Goal: Task Accomplishment & Management: Manage account settings

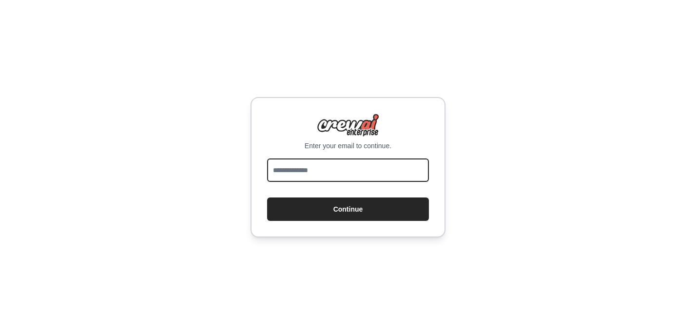
click at [330, 175] on input "email" at bounding box center [348, 169] width 162 height 23
type input "**********"
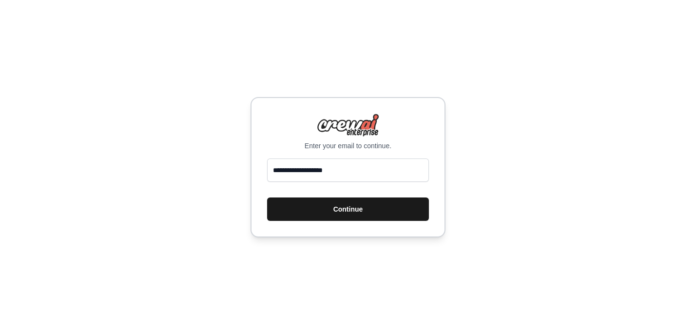
click at [347, 207] on button "Continue" at bounding box center [348, 208] width 162 height 23
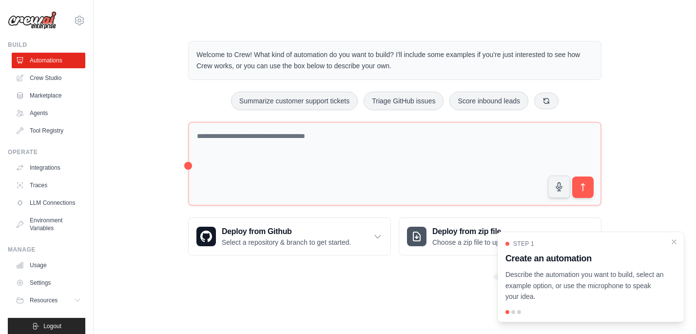
click at [121, 124] on div "Welcome to Crew! What kind of automation do you want to build? I'll include som…" at bounding box center [394, 148] width 571 height 246
click at [120, 189] on div "Welcome to Crew! What kind of automation do you want to build? I'll include som…" at bounding box center [394, 148] width 571 height 246
click at [41, 79] on link "Crew Studio" at bounding box center [50, 78] width 74 height 16
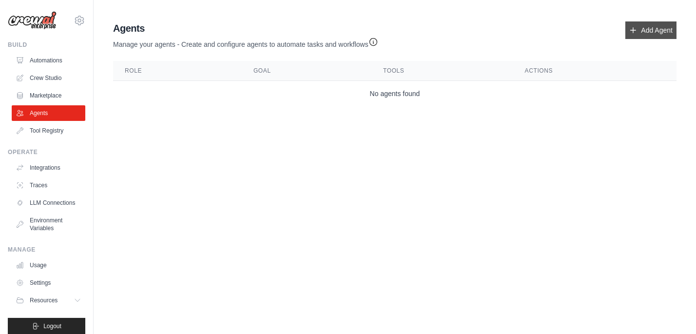
click at [657, 25] on link "Add Agent" at bounding box center [650, 30] width 51 height 18
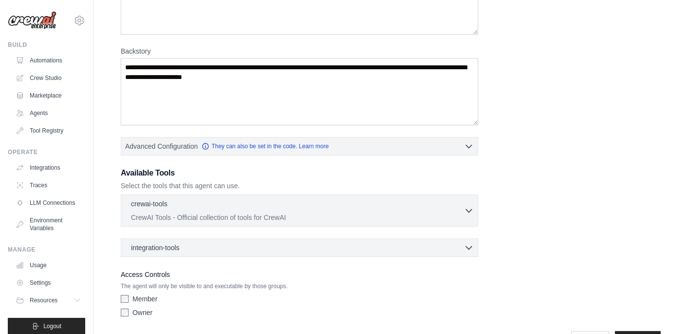
scroll to position [143, 0]
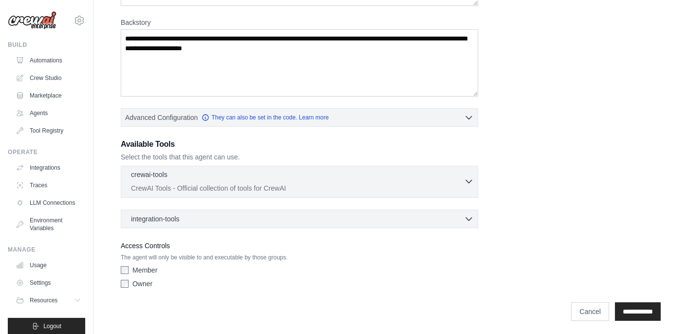
click at [471, 180] on icon "button" at bounding box center [469, 181] width 6 height 3
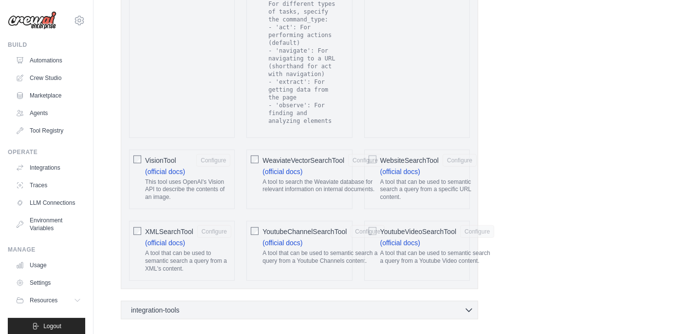
scroll to position [2063, 0]
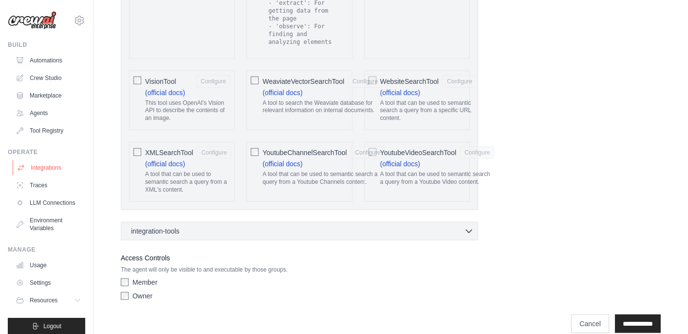
click at [41, 167] on link "Integrations" at bounding box center [50, 168] width 74 height 16
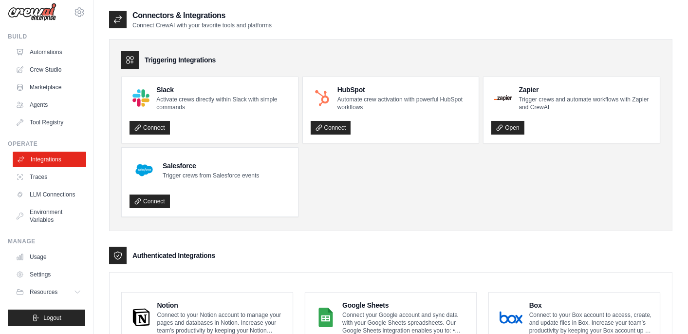
scroll to position [15, 0]
click at [45, 273] on link "Settings" at bounding box center [50, 275] width 74 height 16
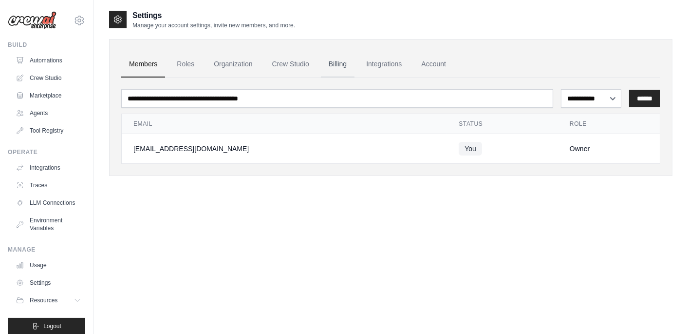
click at [348, 62] on link "Billing" at bounding box center [338, 64] width 34 height 26
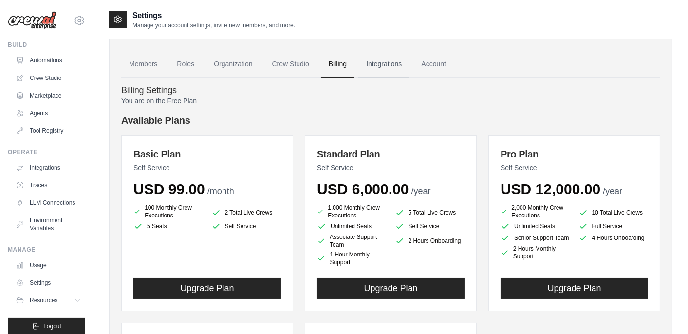
click at [401, 62] on link "Integrations" at bounding box center [384, 64] width 51 height 26
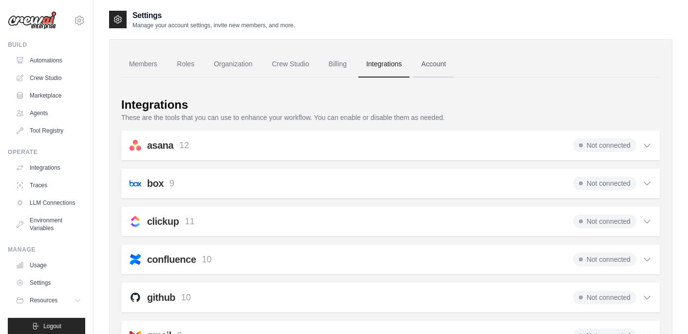
click at [444, 66] on link "Account" at bounding box center [434, 64] width 40 height 26
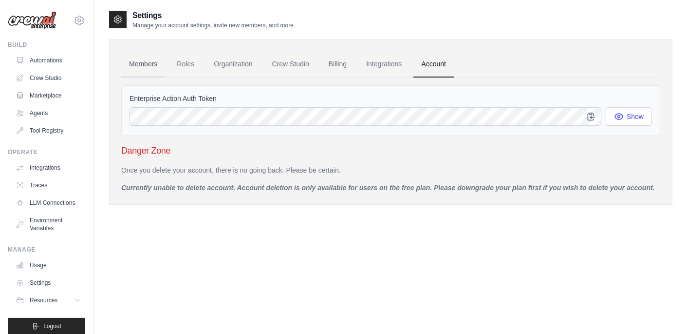
click at [150, 62] on link "Members" at bounding box center [143, 64] width 44 height 26
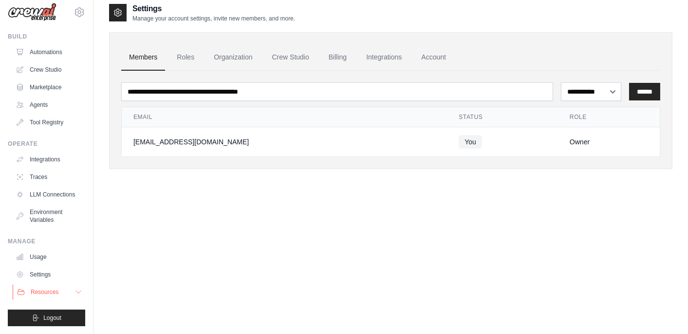
scroll to position [19, 0]
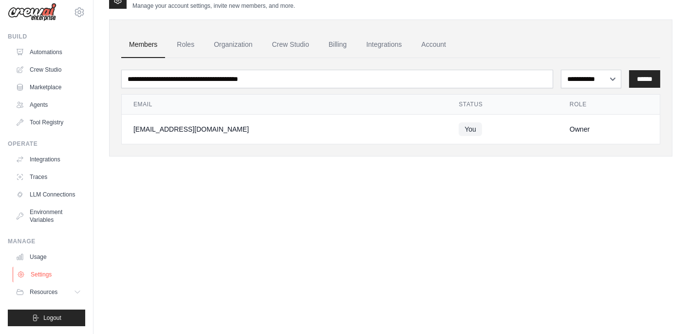
click at [50, 275] on link "Settings" at bounding box center [50, 275] width 74 height 16
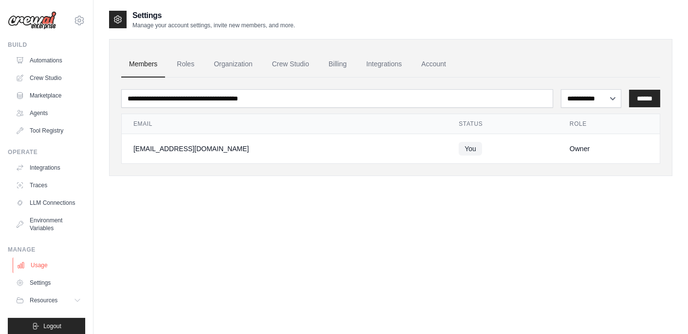
click at [42, 271] on link "Usage" at bounding box center [50, 265] width 74 height 16
